Goal: Transaction & Acquisition: Purchase product/service

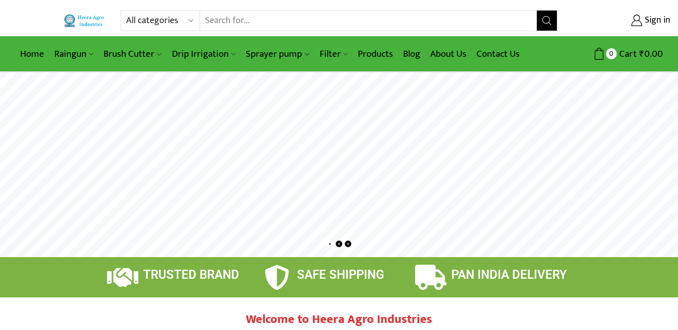
click at [294, 21] on input "Search input" at bounding box center [368, 21] width 337 height 20
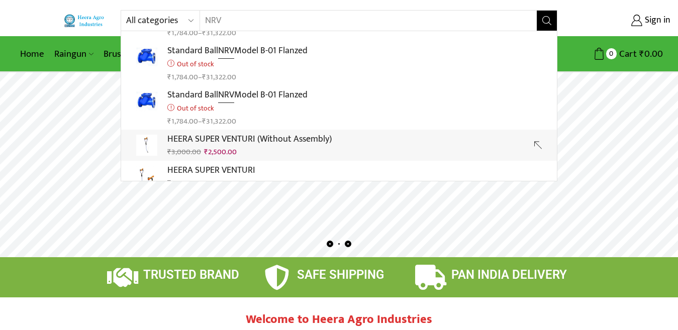
scroll to position [101, 0]
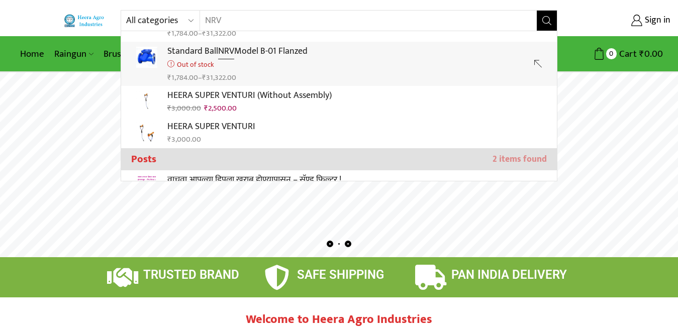
click at [246, 58] on p "Standard Ball NRV Model B-01 Flanzed" at bounding box center [237, 51] width 140 height 15
type input "Standard Ball NRV Model B-01 Flanzed"
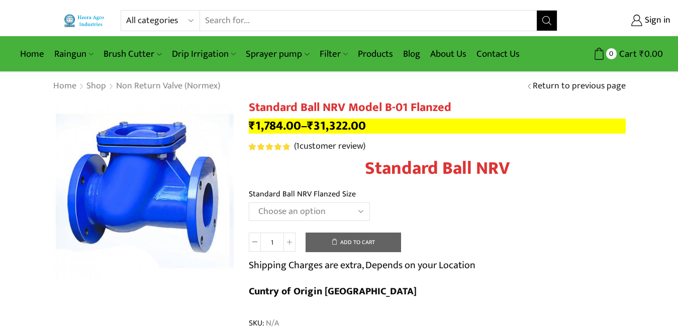
click at [267, 19] on input "Search input" at bounding box center [368, 21] width 337 height 20
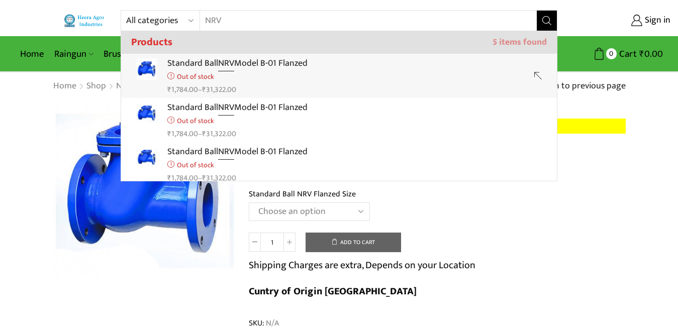
click at [214, 62] on p "Standard Ball NRV Model B-01 Flanzed" at bounding box center [237, 63] width 140 height 15
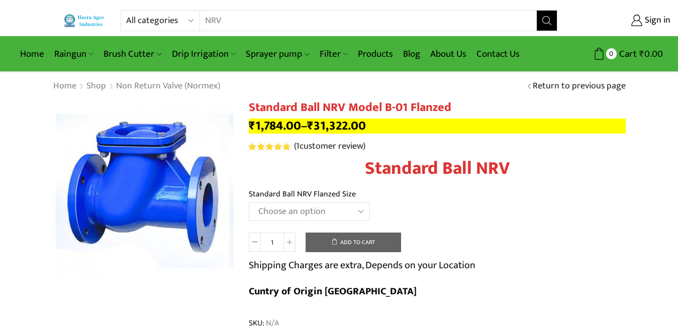
type input "Standard Ball NRV Model B-01 Flanzed"
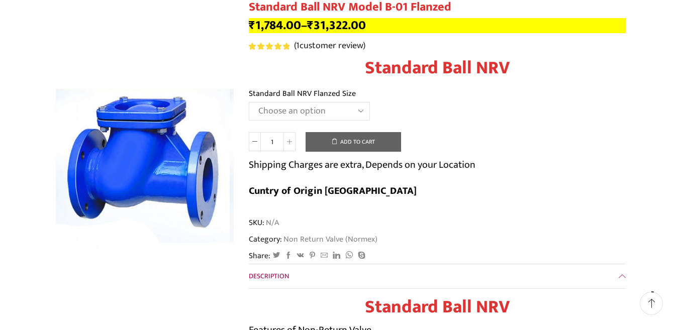
scroll to position [101, 0]
click at [296, 119] on select "Choose an option 1" Standard Ball NRV 1.5" Standard Ball NRV 2" Standard Ball N…" at bounding box center [309, 111] width 121 height 19
click at [249, 102] on select "Choose an option 1" Standard Ball NRV 1.5" Standard Ball NRV 2" Standard Ball N…" at bounding box center [309, 111] width 121 height 19
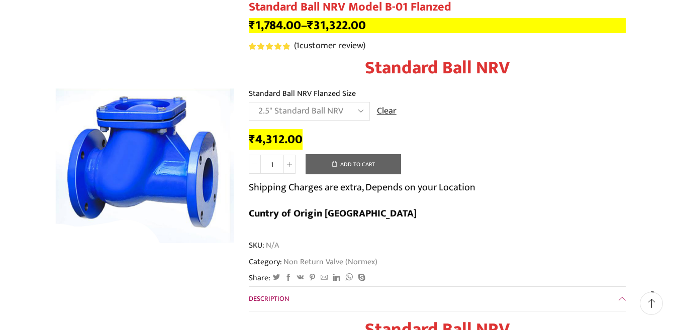
click at [308, 111] on select "Choose an option 1" Standard Ball NRV 1.5" Standard Ball NRV 2" Standard Ball N…" at bounding box center [309, 111] width 121 height 19
click at [249, 102] on select "Choose an option 1" Standard Ball NRV 1.5" Standard Ball NRV 2" Standard Ball N…" at bounding box center [309, 111] width 121 height 19
select select "3-standard-ball-nrv"
click at [314, 113] on select "Choose an option 1" Standard Ball NRV 1.5" Standard Ball NRV 2" Standard Ball N…" at bounding box center [309, 111] width 121 height 19
click at [366, 44] on link "( 1 customer review)" at bounding box center [329, 46] width 71 height 13
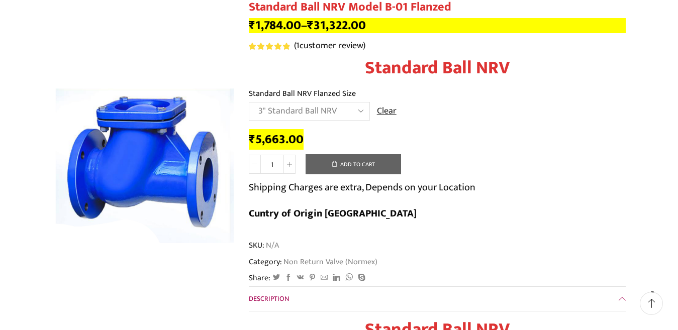
click at [366, 44] on link "( 1 customer review)" at bounding box center [329, 46] width 71 height 13
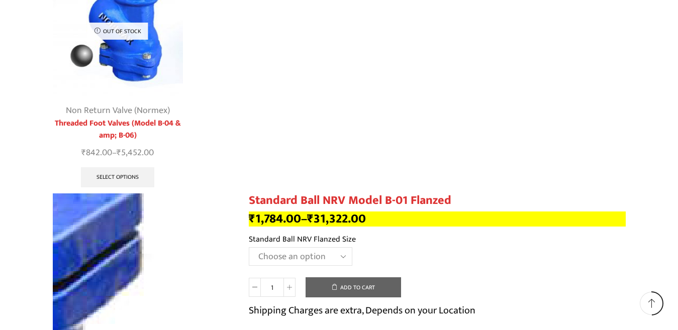
scroll to position [1381, 0]
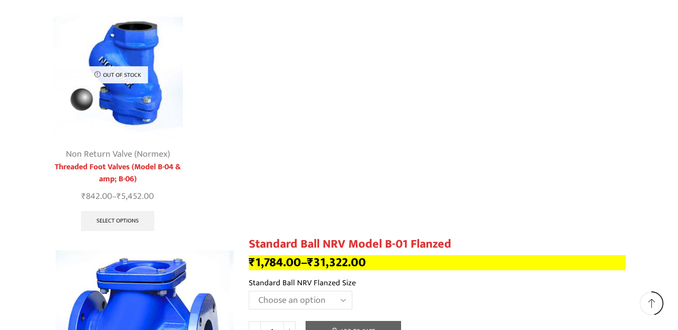
click at [116, 65] on img "1 / 1" at bounding box center [118, 74] width 131 height 131
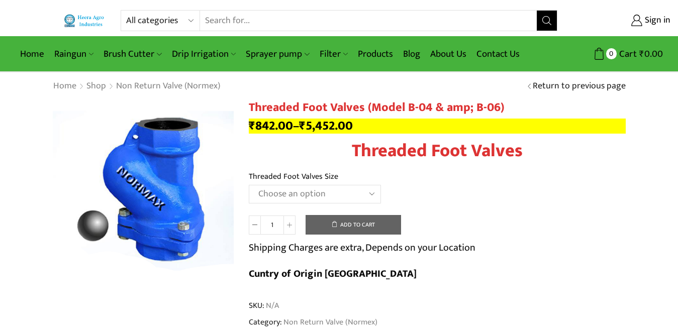
click at [356, 191] on select "Choose an option 1" Threaded Foot Valves 1.5"Threaded Foot Valves 2"Threaded Fo…" at bounding box center [315, 194] width 132 height 19
click at [249, 185] on select "Choose an option 1" Threaded Foot Valves 1.5"Threaded Foot Valves 2"Threaded Fo…" at bounding box center [315, 194] width 132 height 19
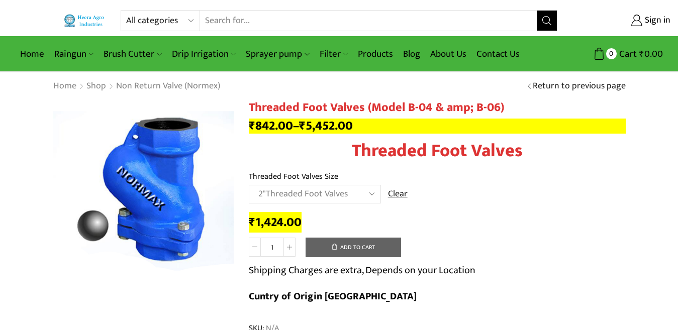
click at [319, 192] on select "Choose an option 1" Threaded Foot Valves 1.5"Threaded Foot Valves 2"Threaded Fo…" at bounding box center [315, 194] width 132 height 19
click at [249, 185] on select "Choose an option 1" Threaded Foot Valves 1.5"Threaded Foot Valves 2"Threaded Fo…" at bounding box center [315, 194] width 132 height 19
select select "2-5threaded-foot-valves"
click at [298, 22] on input "Search input" at bounding box center [368, 21] width 337 height 20
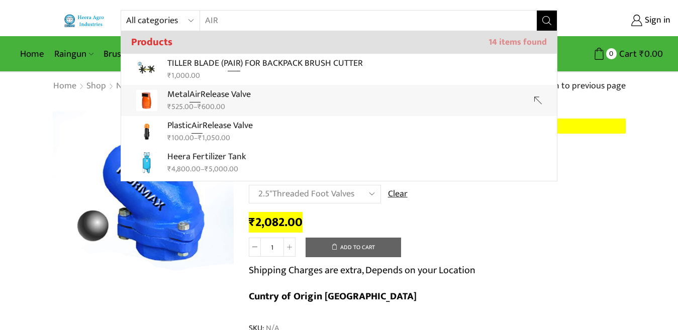
click at [251, 98] on p "Metal Air Release Valve" at bounding box center [208, 95] width 83 height 15
type input "Metal Air Release Valve"
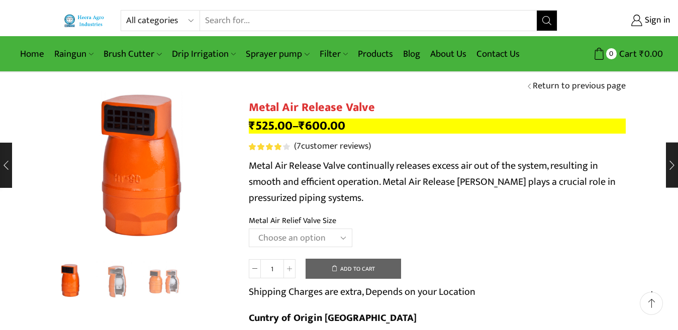
scroll to position [101, 0]
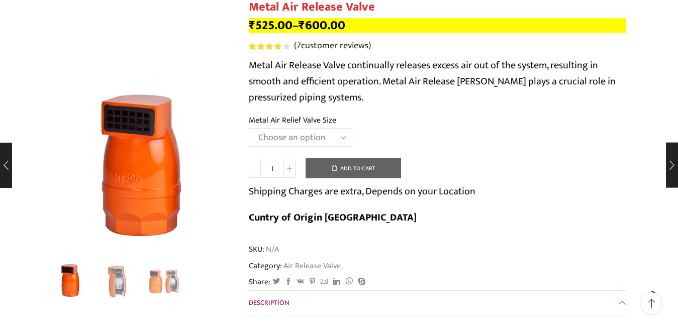
click at [306, 139] on select "Choose an option HT-88P 1" HT-89 1.5"" at bounding box center [301, 137] width 104 height 19
select select "ht-89-1-5"
click at [249, 128] on select "Choose an option HT-88P 1" HT-89 1.5"" at bounding box center [301, 137] width 104 height 19
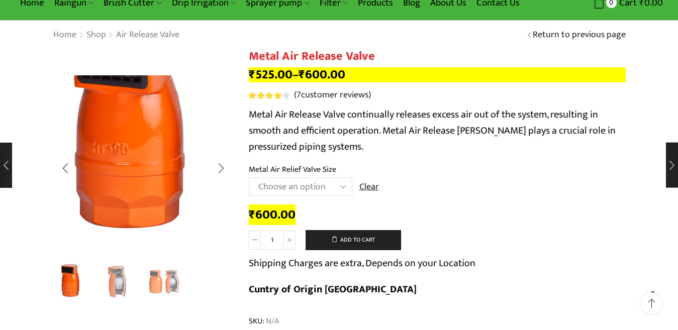
scroll to position [50, 0]
